Goal: Transaction & Acquisition: Purchase product/service

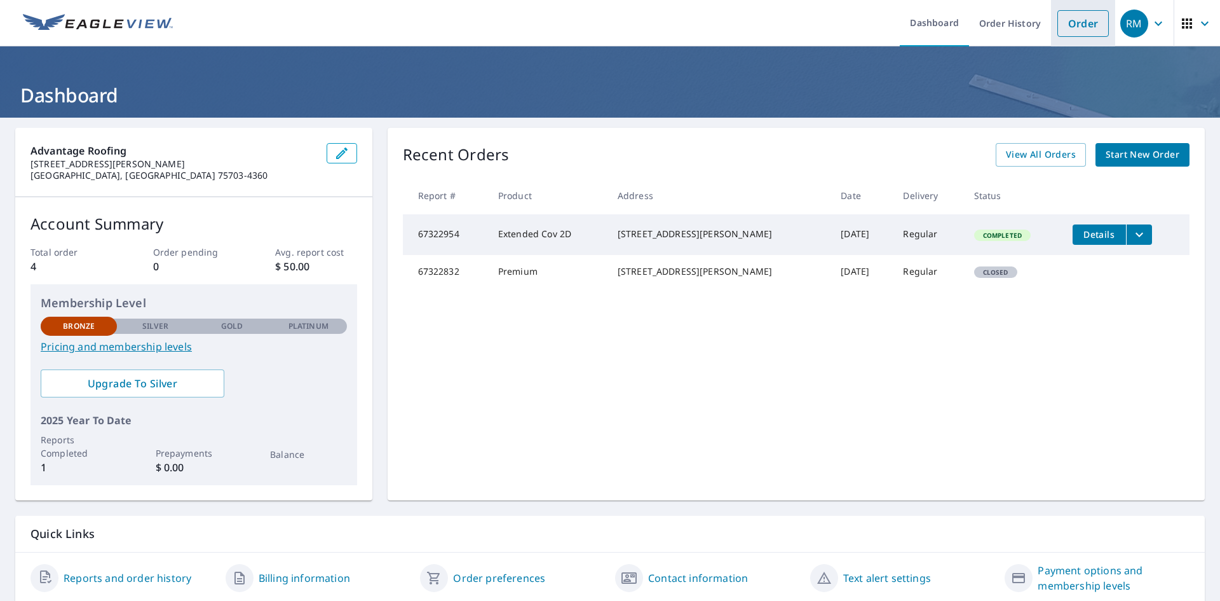
click at [1059, 22] on link "Order" at bounding box center [1083, 23] width 51 height 27
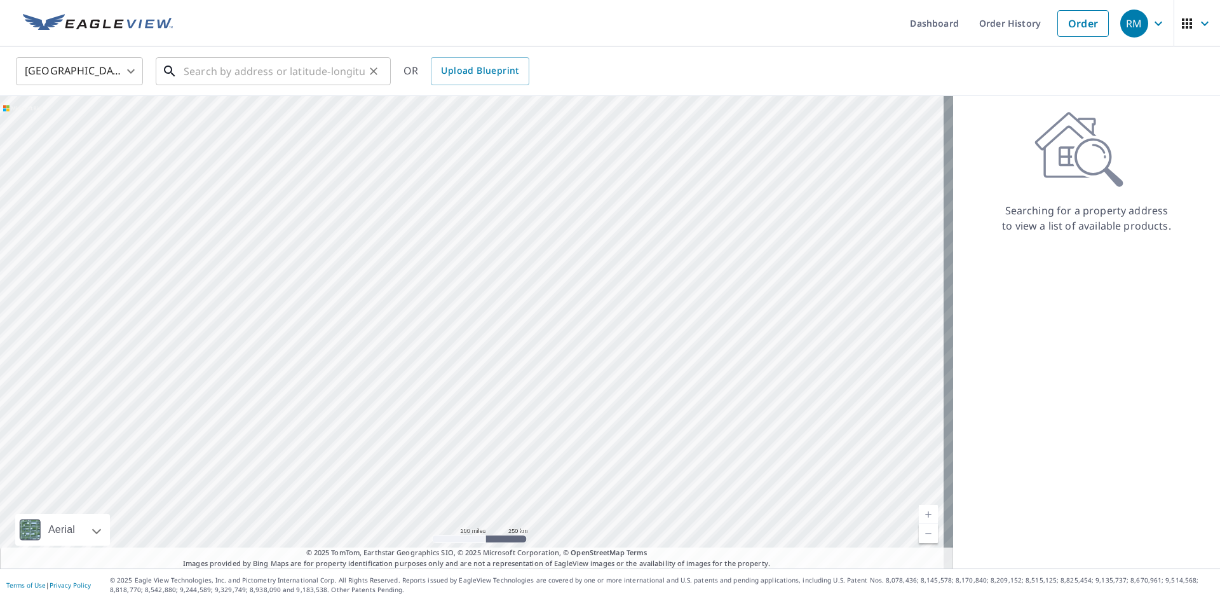
click at [304, 62] on input "text" at bounding box center [274, 71] width 181 height 36
paste input "[STREET_ADDRESS]"
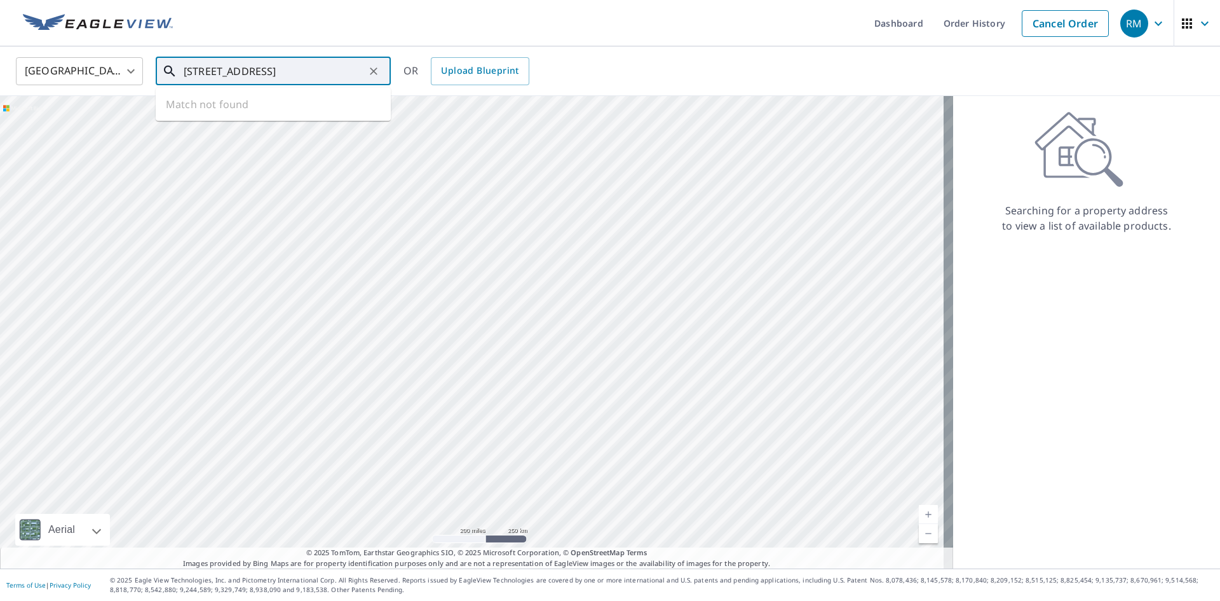
scroll to position [0, 11]
click at [304, 105] on span "[STREET_ADDRESS]" at bounding box center [281, 107] width 200 height 15
type input "[STREET_ADDRESS]"
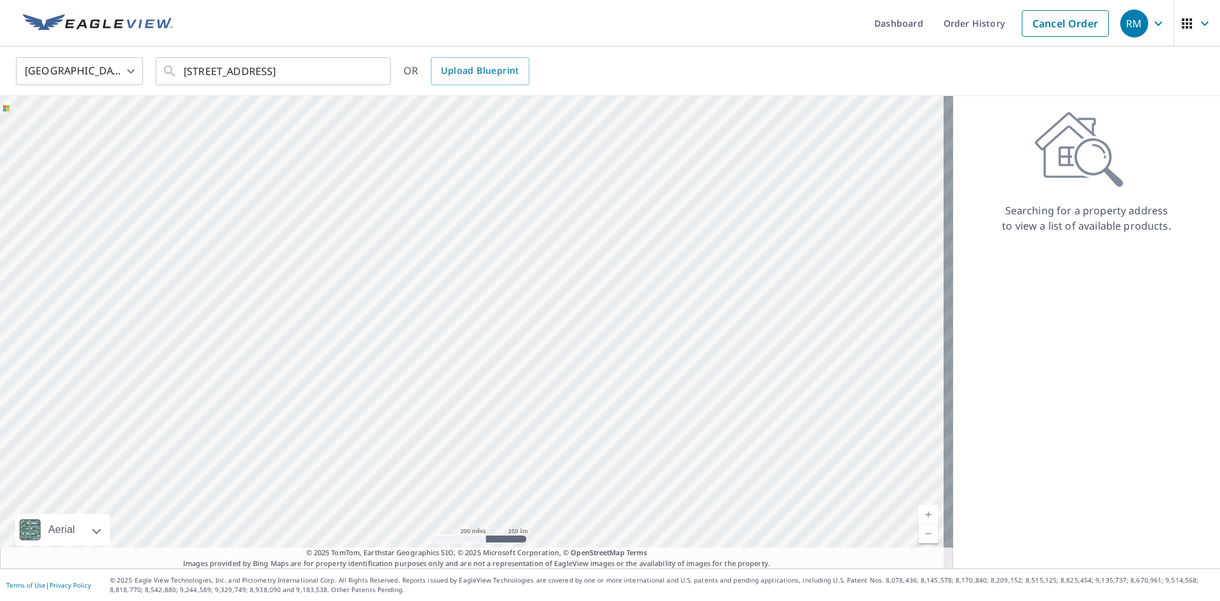
scroll to position [0, 0]
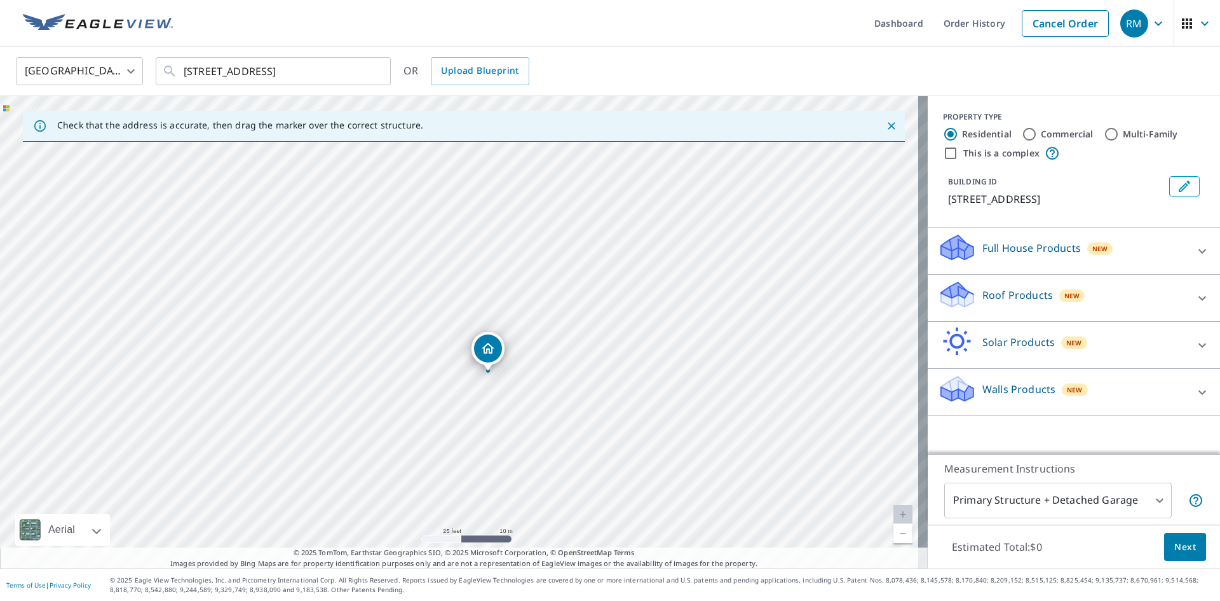
drag, startPoint x: 479, startPoint y: 336, endPoint x: 487, endPoint y: 340, distance: 9.4
click at [1160, 283] on div "Roof Products New" at bounding box center [1062, 298] width 249 height 36
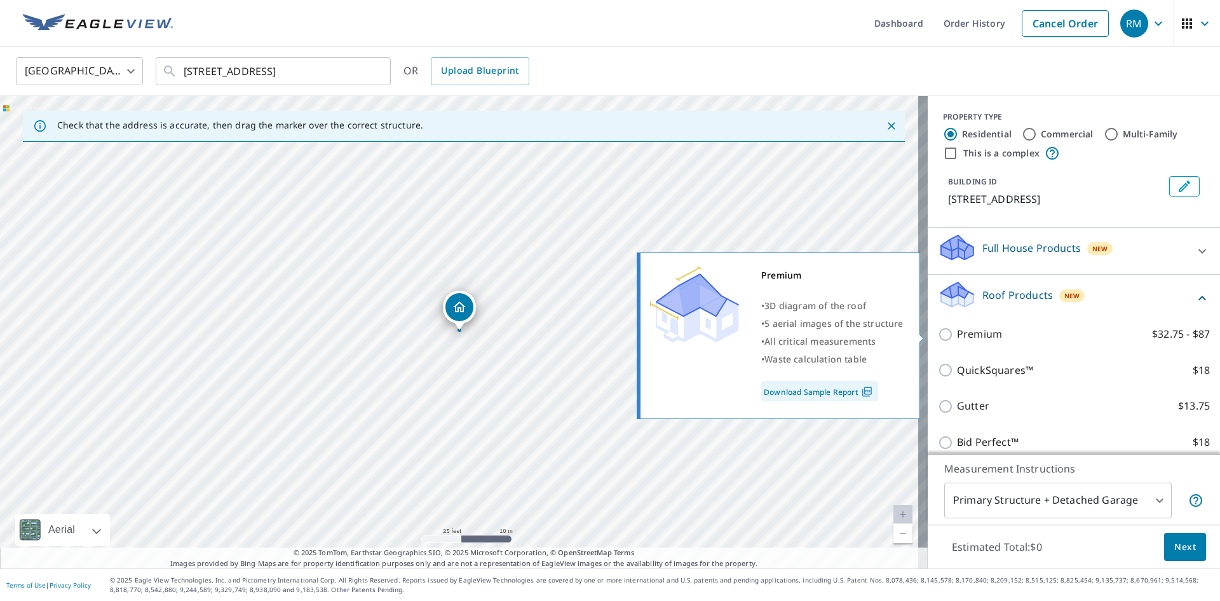
click at [1036, 331] on label "Premium $32.75 - $87" at bounding box center [1083, 334] width 253 height 16
click at [957, 331] on input "Premium $32.75 - $87" at bounding box center [947, 334] width 19 height 15
checkbox input "true"
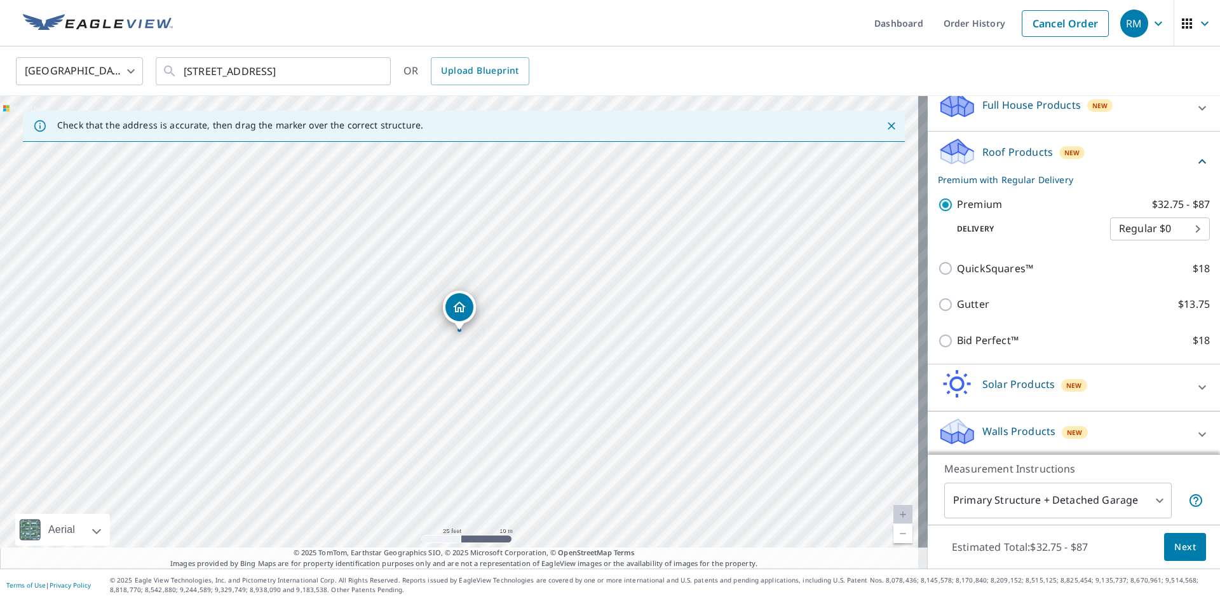
scroll to position [147, 0]
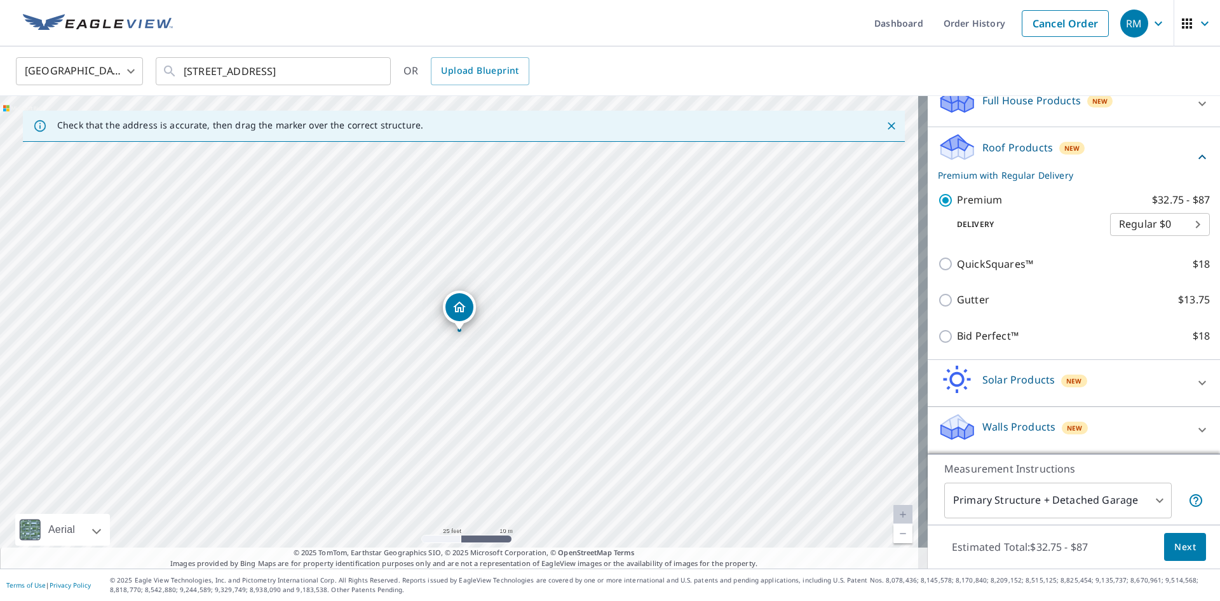
click at [1131, 498] on body "RM RM Dashboard Order History Cancel Order RM [GEOGRAPHIC_DATA] [GEOGRAPHIC_DAT…" at bounding box center [610, 300] width 1220 height 601
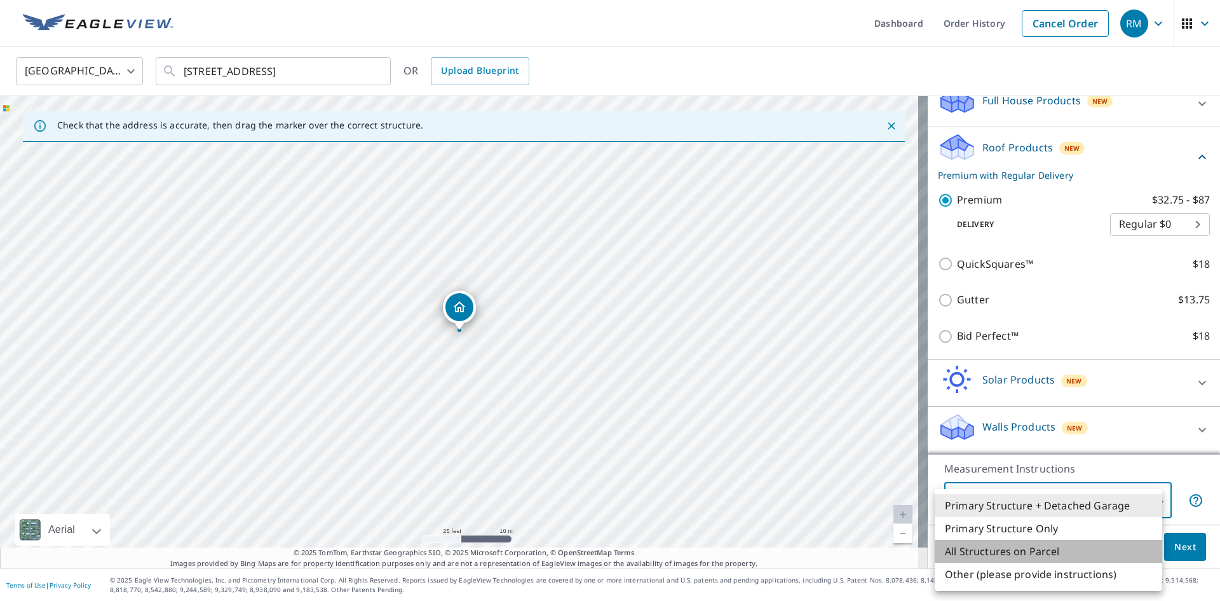
click at [1044, 550] on li "All Structures on Parcel" at bounding box center [1049, 551] width 228 height 23
type input "3"
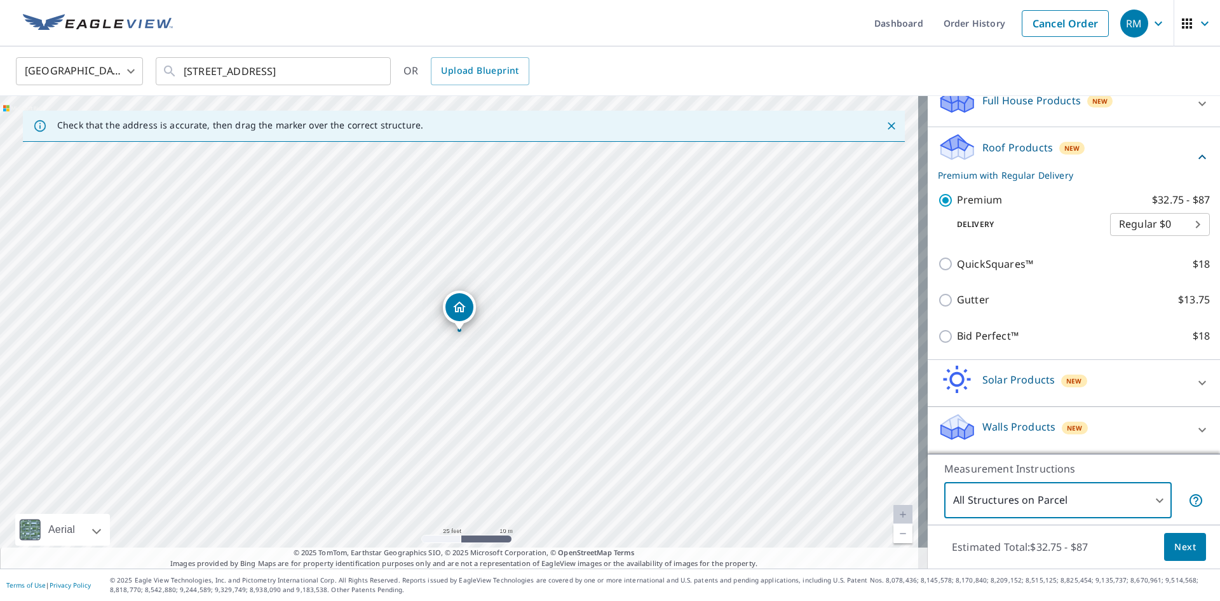
click at [1175, 550] on span "Next" at bounding box center [1186, 547] width 22 height 16
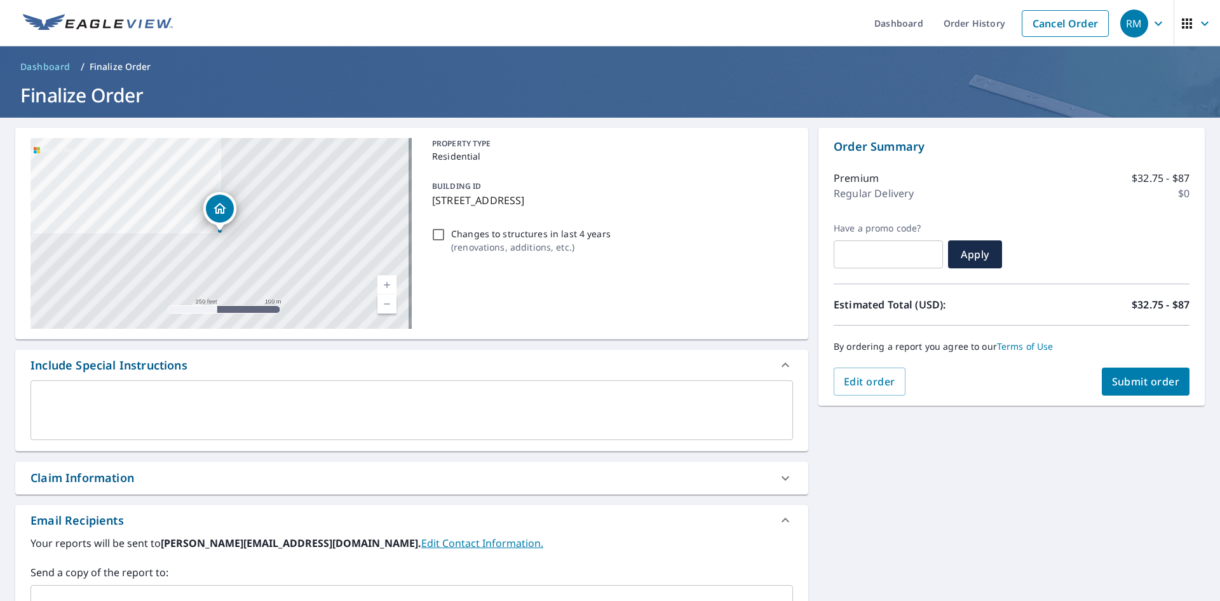
click at [903, 251] on input "text" at bounding box center [888, 254] width 109 height 36
type input "J"
click at [962, 254] on span "Apply" at bounding box center [976, 254] width 34 height 14
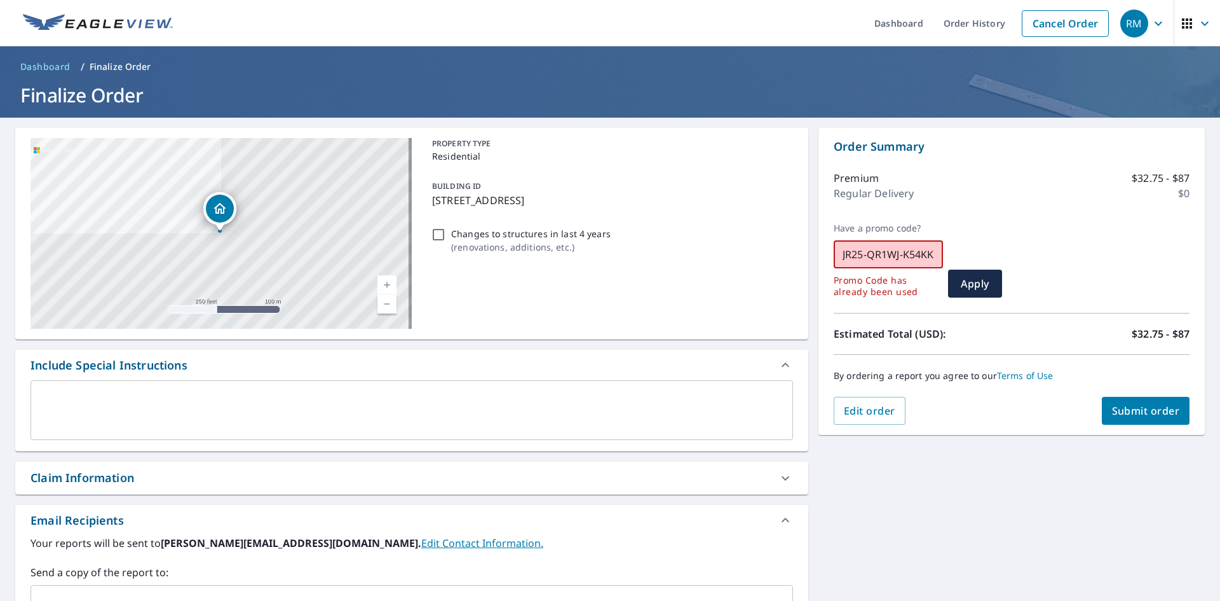
drag, startPoint x: 835, startPoint y: 256, endPoint x: 992, endPoint y: 257, distance: 157.0
click at [992, 257] on div "Have a promo code? JR25-QR1WJ-K54KK ​ Promo Code has already been used Apply" at bounding box center [1012, 259] width 356 height 75
click at [856, 256] on input "JR25-QR1WJ-K54KK" at bounding box center [888, 254] width 109 height 36
drag, startPoint x: 863, startPoint y: 255, endPoint x: 993, endPoint y: 250, distance: 130.4
click at [993, 250] on div "Have a promo code? JR25-QR1WJ-K54KK ​ Promo Code has already been used Apply" at bounding box center [1012, 259] width 356 height 75
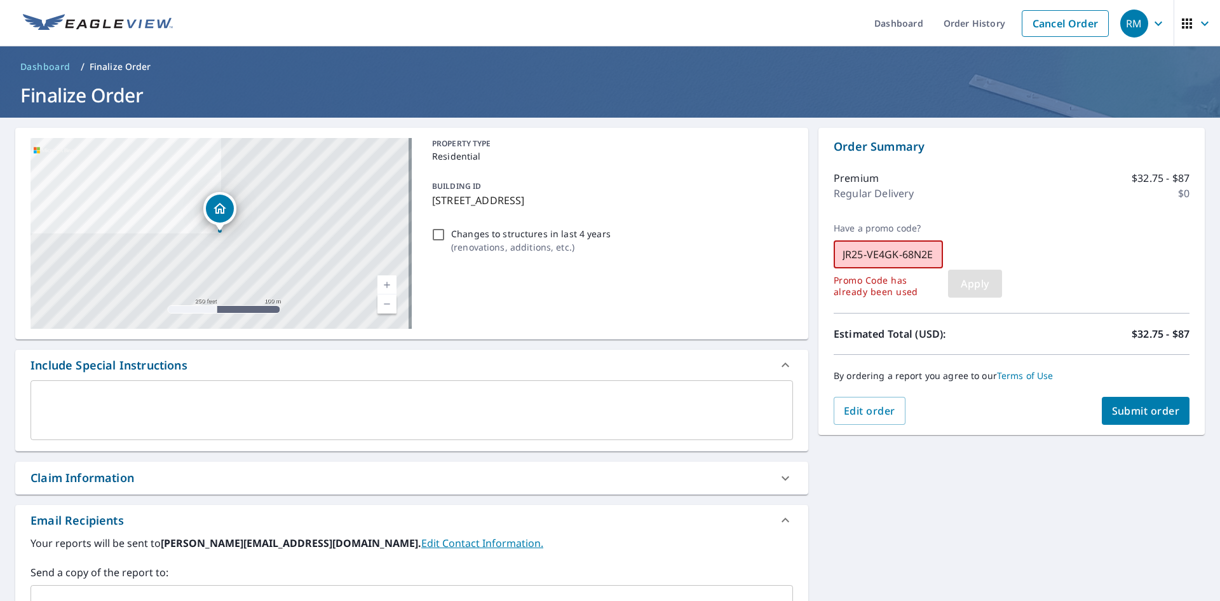
type input "JR25-VE4GK-68N2E"
click at [987, 284] on button "Apply" at bounding box center [975, 284] width 54 height 28
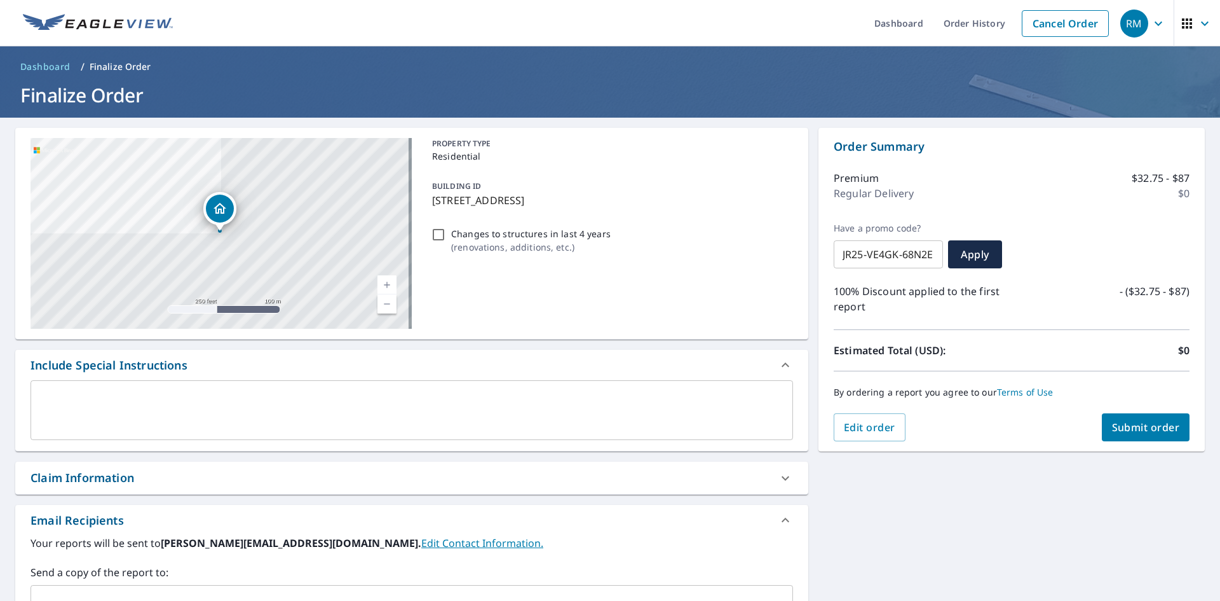
click at [1149, 424] on span "Submit order" at bounding box center [1146, 427] width 68 height 14
